Goal: Task Accomplishment & Management: Complete application form

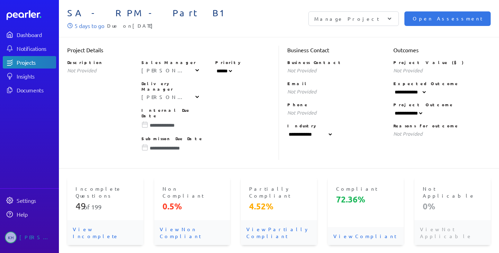
select select "******"
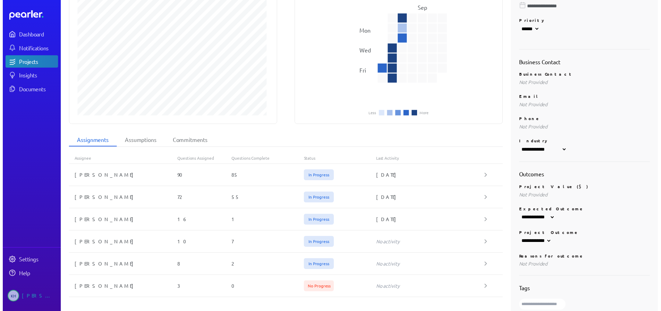
scroll to position [175, 0]
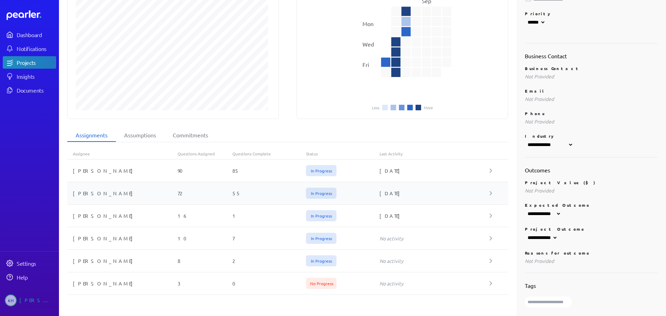
click at [95, 190] on div "[PERSON_NAME]" at bounding box center [122, 193] width 110 height 7
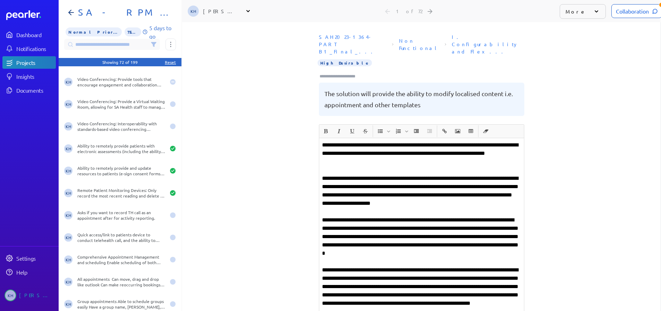
scroll to position [798, 0]
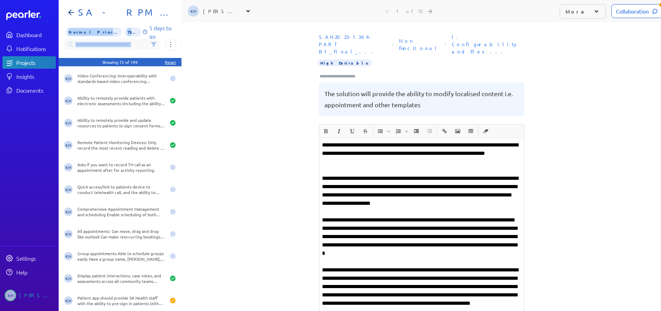
drag, startPoint x: 178, startPoint y: 213, endPoint x: 180, endPoint y: 245, distance: 31.9
click at [180, 245] on div "Not specified Comprehensive Appointment Management and scheduling Enable schedu…" at bounding box center [120, 155] width 123 height 311
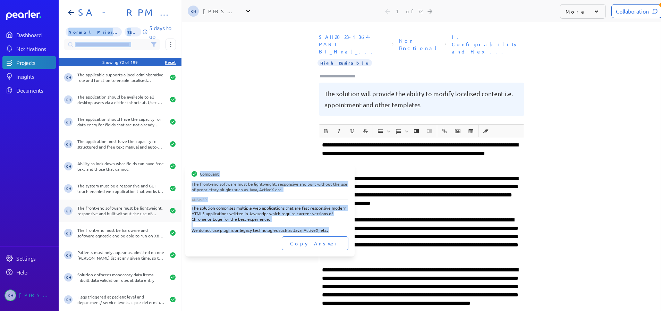
click at [118, 211] on div "The front-end software must be lightweight, responsive and built without the us…" at bounding box center [121, 210] width 88 height 11
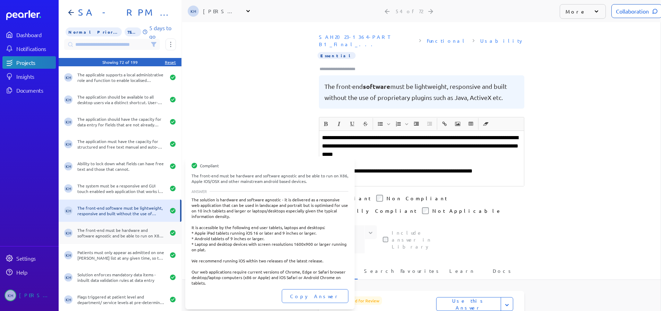
click at [118, 235] on div "The front-end must be hardware and software agnostic and be able to run on X86,…" at bounding box center [121, 232] width 88 height 11
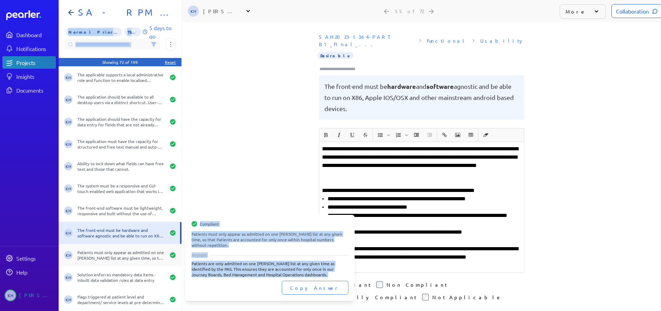
click at [113, 252] on div "Patients must only appear as admitted on one [PERSON_NAME] list at any given ti…" at bounding box center [121, 254] width 88 height 11
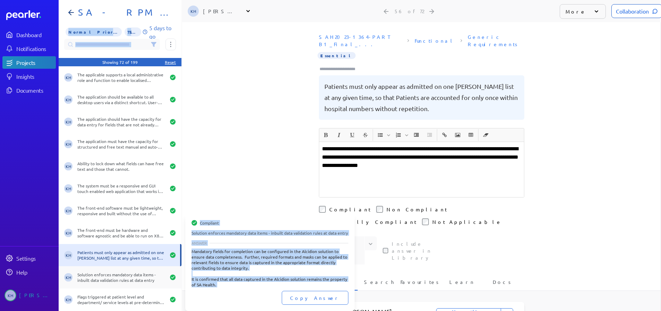
click at [120, 253] on div "KH Solution enforces mandatory data items - inbuilt data validation rules at da…" at bounding box center [120, 277] width 123 height 22
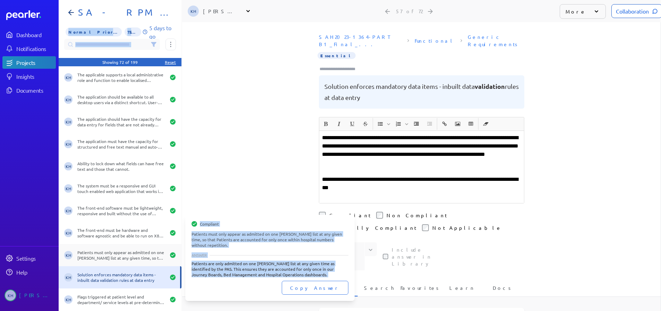
click at [138, 253] on div "Patients must only appear as admitted on one [PERSON_NAME] list at any given ti…" at bounding box center [121, 254] width 88 height 11
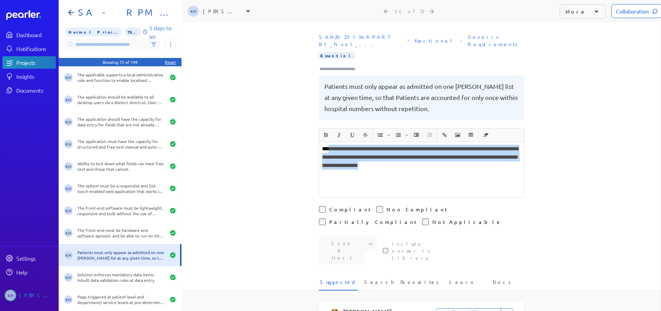
drag, startPoint x: 328, startPoint y: 144, endPoint x: 466, endPoint y: 155, distance: 139.2
click at [466, 155] on p "**********" at bounding box center [421, 157] width 199 height 25
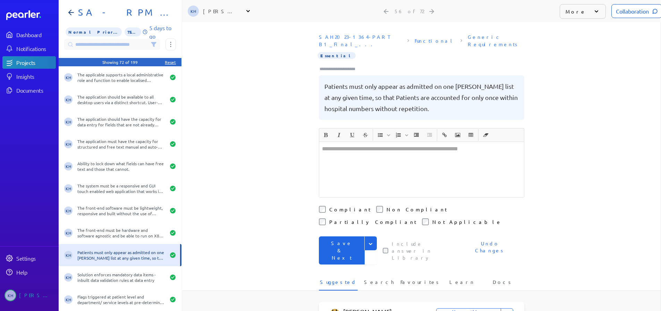
click at [334, 206] on label "Compliant" at bounding box center [349, 209] width 41 height 7
click at [370, 240] on icon "Expand" at bounding box center [370, 243] width 7 height 7
click at [321, 251] on button "Save" at bounding box center [348, 258] width 58 height 14
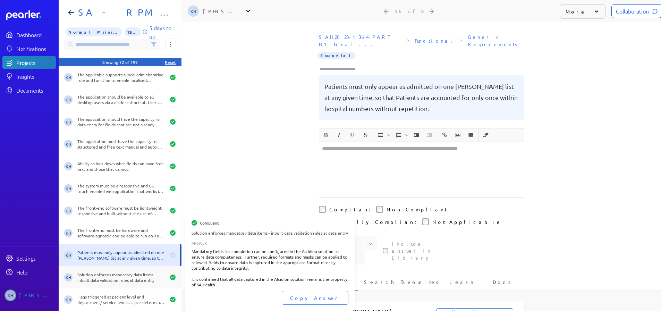
click at [106, 253] on div "Solution enforces mandatory data items - inbuilt data validation rules at data …" at bounding box center [121, 277] width 88 height 11
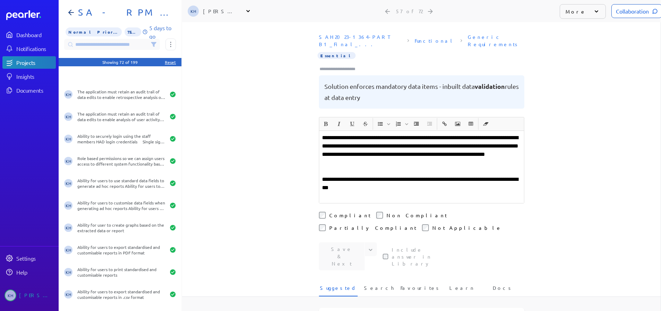
scroll to position [1348, 0]
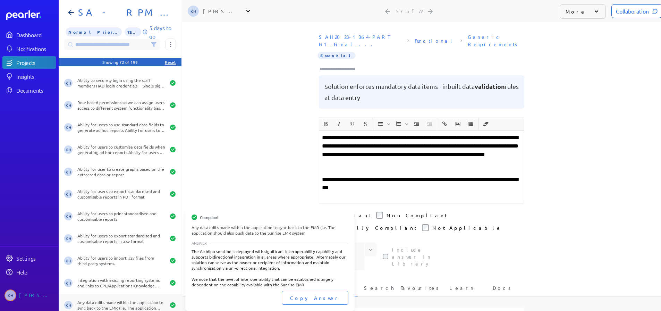
click at [119, 253] on div "Any data edits made within the application to sync back to the EMR (i.e. The ap…" at bounding box center [121, 304] width 88 height 11
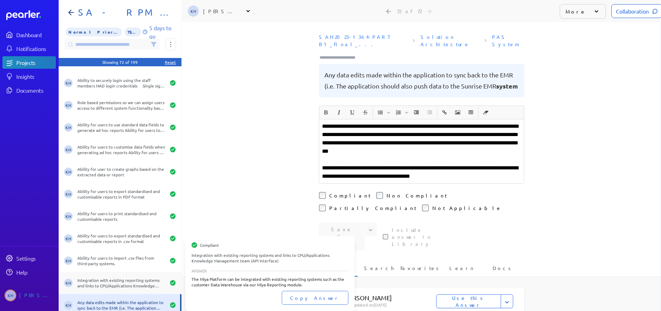
click at [119, 253] on div "Integration with existing reporting systems and links to CPU/Applications Knowl…" at bounding box center [121, 282] width 88 height 11
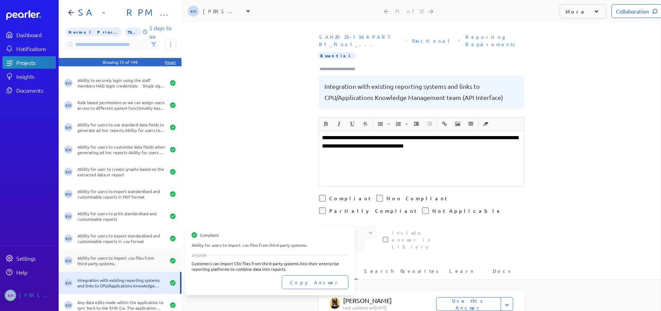
click at [119, 253] on div "Ability for users to import .csv files from third-party systems." at bounding box center [121, 260] width 88 height 11
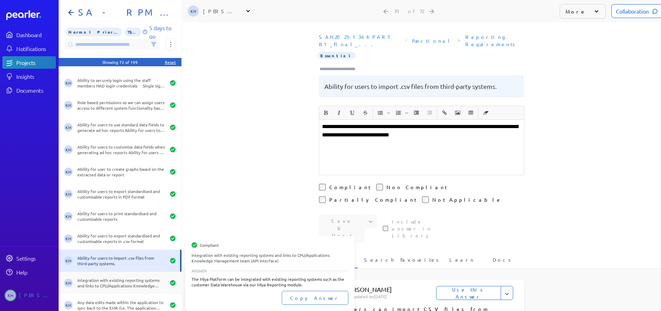
click at [137, 253] on div "Integration with existing reporting systems and links to CPU/Applications Knowl…" at bounding box center [121, 282] width 88 height 11
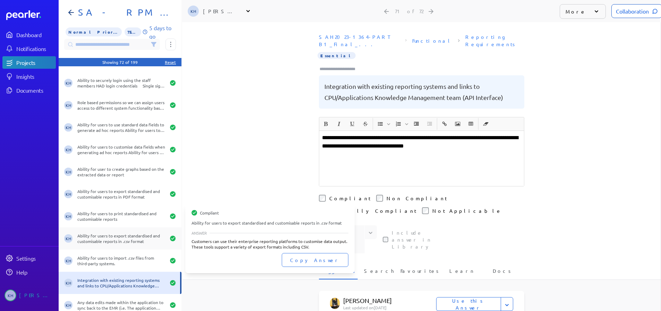
click at [100, 240] on div "Ability for users to export standardised and customisable reports in .csv format" at bounding box center [121, 238] width 88 height 11
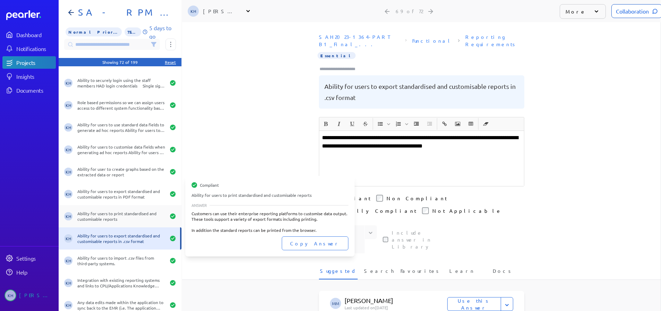
click at [103, 222] on div "KH Ability for users to print standardised and customisable reports" at bounding box center [120, 216] width 123 height 22
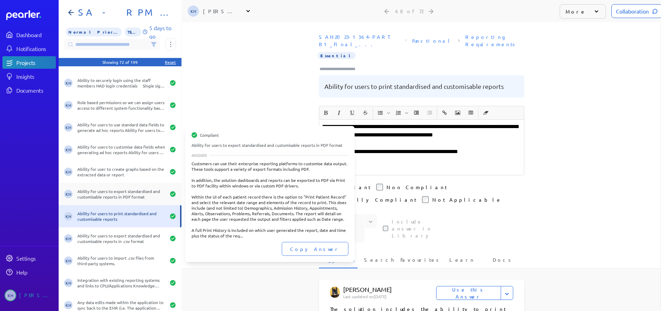
click at [132, 195] on div "Ability for users to export standardised and customisable reports in PDF format" at bounding box center [121, 193] width 88 height 11
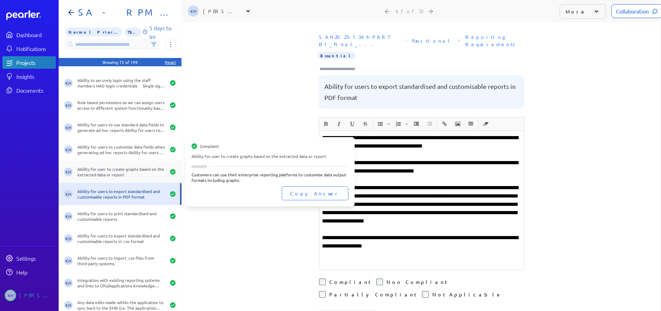
click at [122, 173] on div "Ability for user to create graphs based on the extracted data or report" at bounding box center [121, 171] width 88 height 11
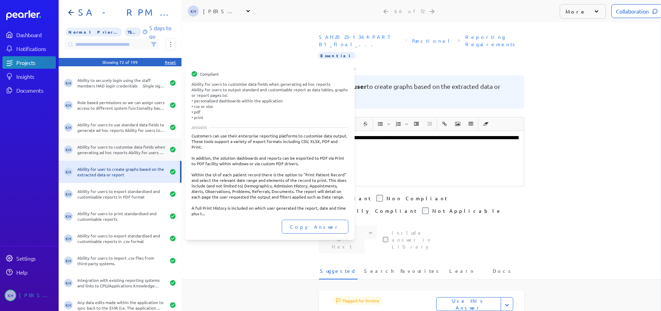
click at [111, 148] on div "Ability for users to customise data fields when generating ad hoc reports Abili…" at bounding box center [121, 149] width 88 height 11
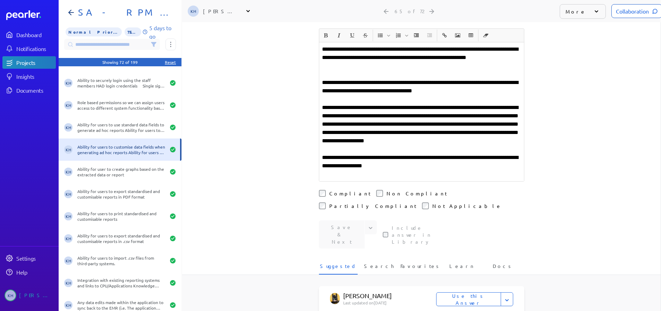
scroll to position [173, 0]
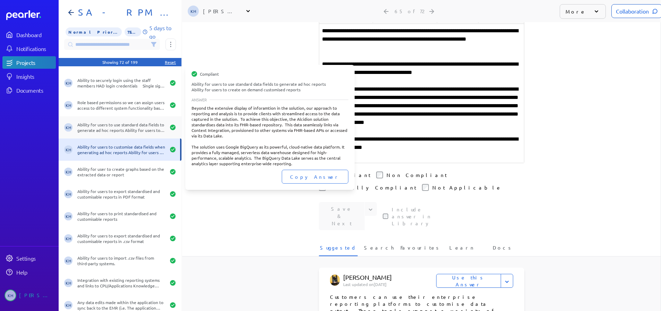
click at [136, 129] on div "Ability for users to use standard data fields to generate ad hoc reports Abilit…" at bounding box center [121, 127] width 88 height 11
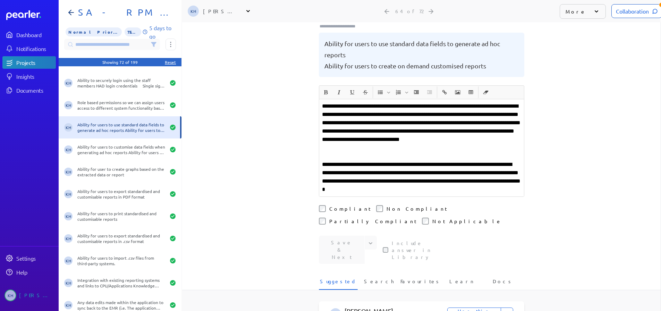
scroll to position [31, 0]
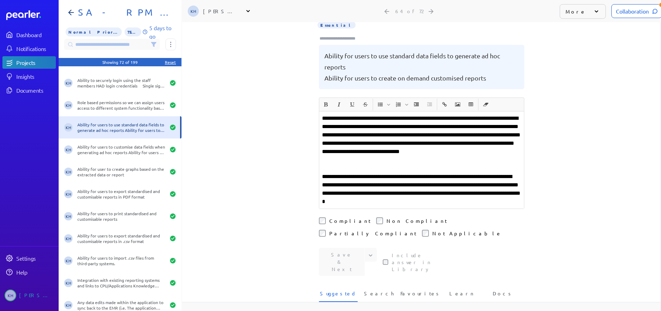
click at [414, 114] on p "**********" at bounding box center [421, 139] width 199 height 50
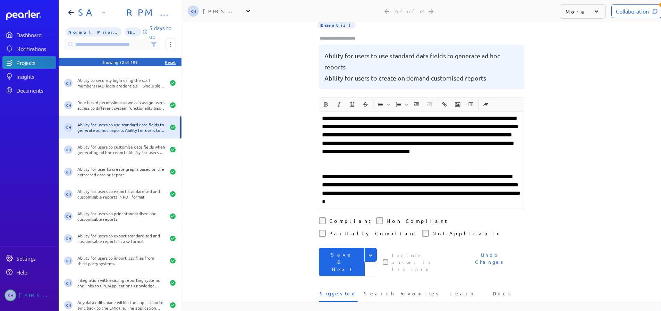
click at [371, 248] on button "Expand" at bounding box center [370, 255] width 12 height 14
click at [324, 253] on button "Save" at bounding box center [348, 269] width 58 height 14
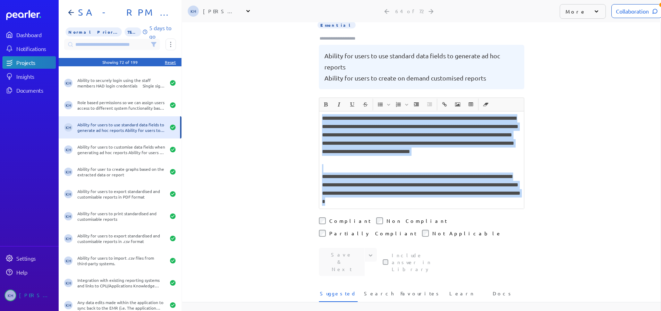
drag, startPoint x: 474, startPoint y: 192, endPoint x: 321, endPoint y: 113, distance: 172.4
click at [321, 113] on div "**********" at bounding box center [421, 159] width 205 height 97
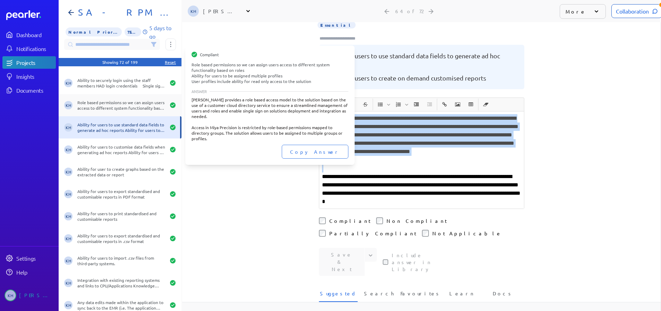
click at [103, 105] on div "Role based permissions so we can assign users access to different system functi…" at bounding box center [121, 105] width 88 height 11
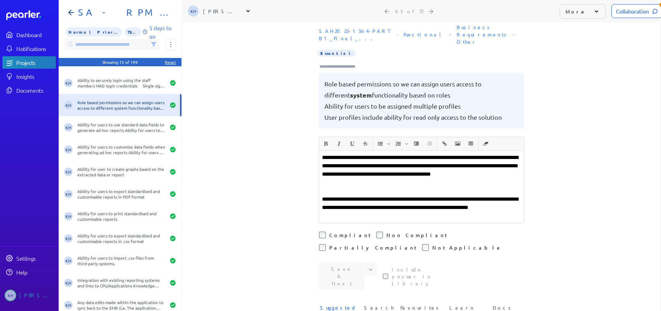
scroll to position [31, 0]
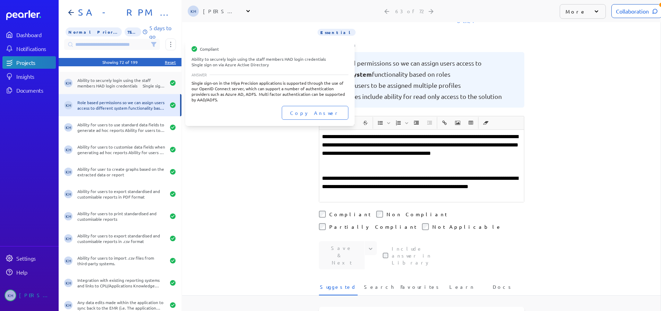
click at [121, 80] on div "Ability to securely login using the staff members HAD login credentials Single …" at bounding box center [121, 82] width 88 height 11
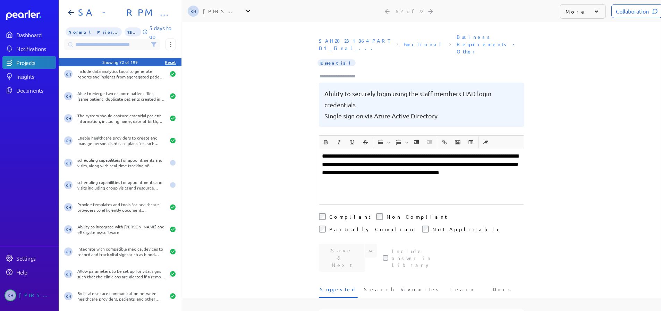
scroll to position [189, 0]
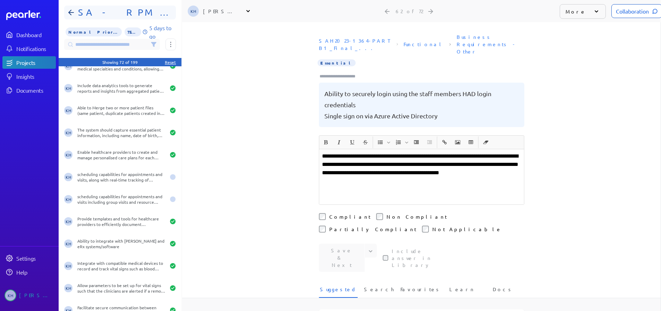
click at [118, 17] on h1 "SA - RPM - Part B1" at bounding box center [122, 12] width 95 height 11
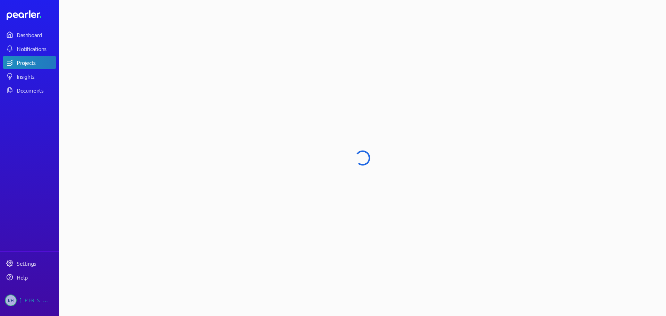
select select "******"
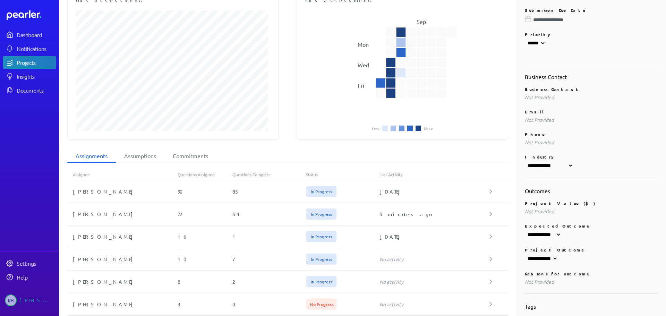
scroll to position [141, 0]
